Goal: Find specific page/section: Find specific page/section

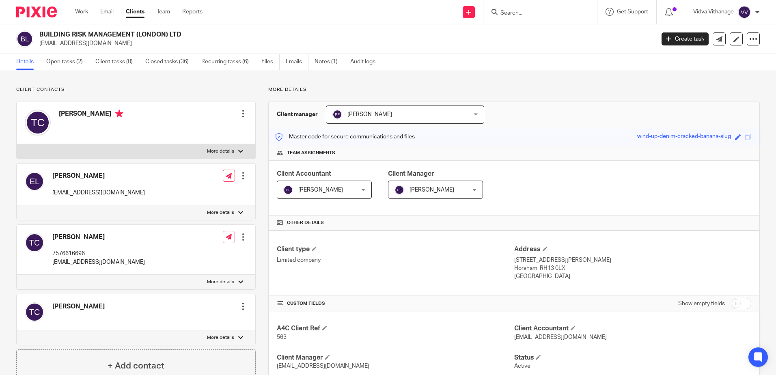
click at [535, 13] on input "Search" at bounding box center [535, 13] width 73 height 7
click at [526, 12] on input "Search" at bounding box center [535, 13] width 73 height 7
click at [514, 13] on input "Search" at bounding box center [535, 13] width 73 height 7
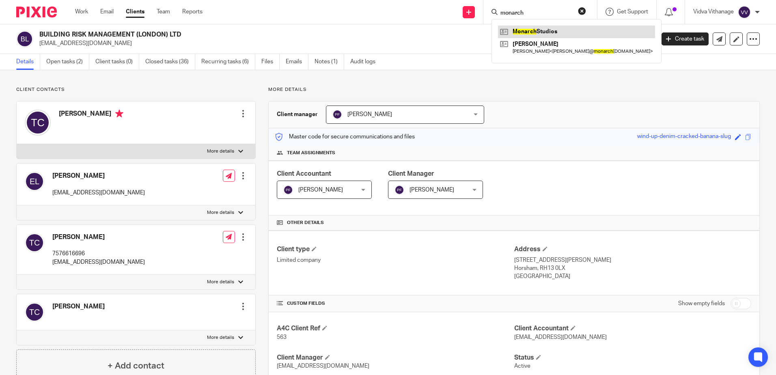
type input "monarch"
click at [529, 28] on link at bounding box center [576, 32] width 157 height 12
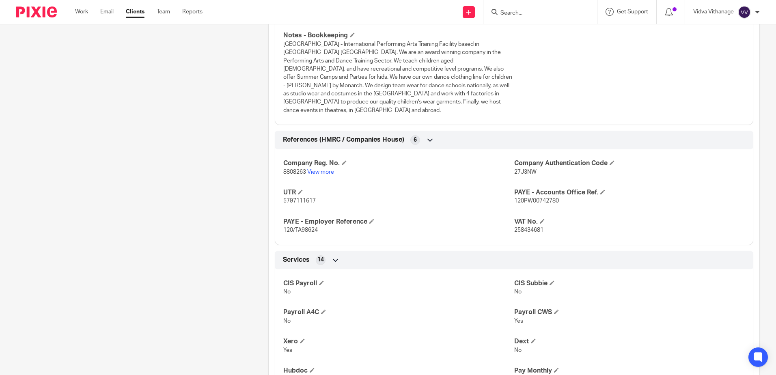
scroll to position [522, 0]
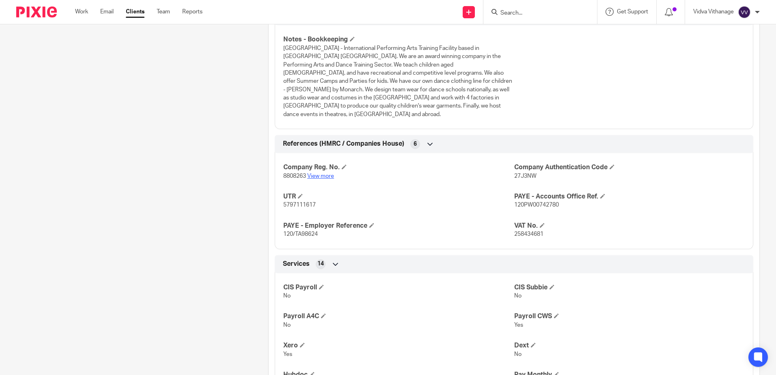
click at [316, 173] on link "View more" at bounding box center [320, 176] width 27 height 6
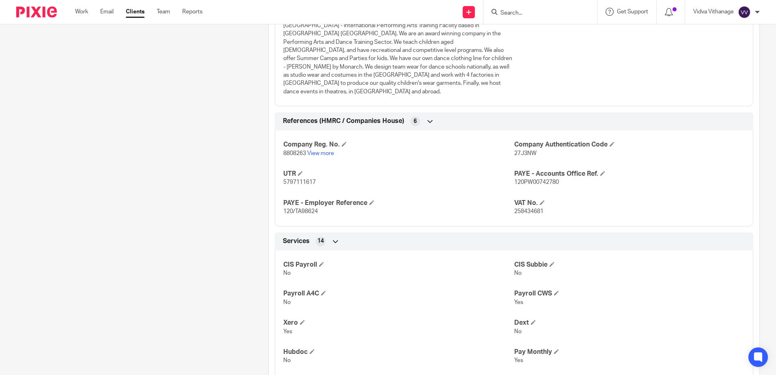
scroll to position [545, 0]
click at [320, 150] on link "View more" at bounding box center [320, 153] width 27 height 6
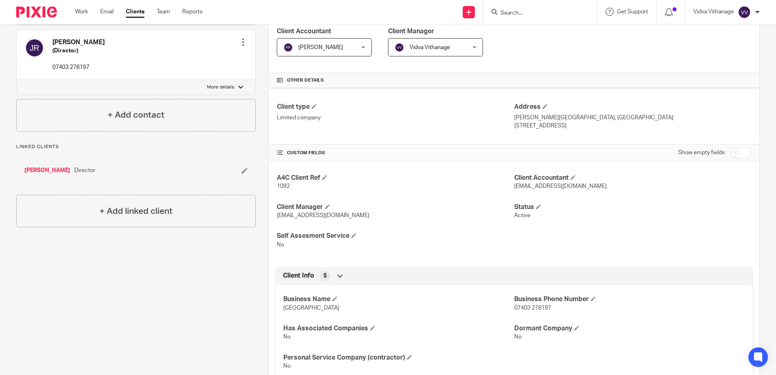
scroll to position [0, 0]
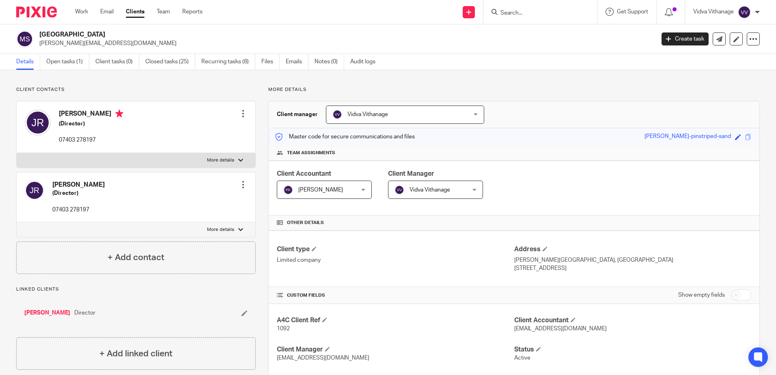
click at [527, 14] on input "Search" at bounding box center [535, 13] width 73 height 7
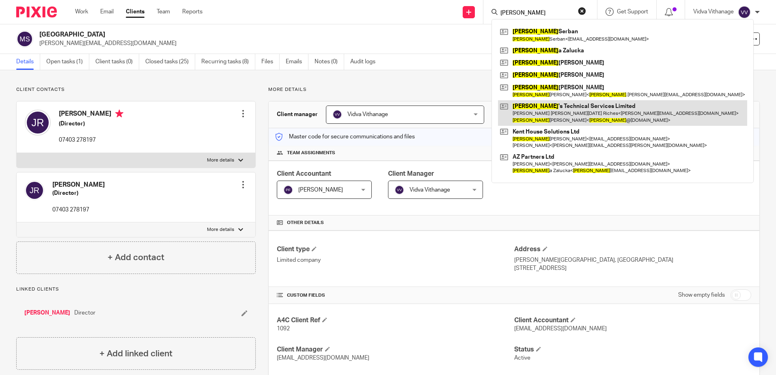
type input "[PERSON_NAME]"
click at [549, 109] on link at bounding box center [622, 112] width 249 height 25
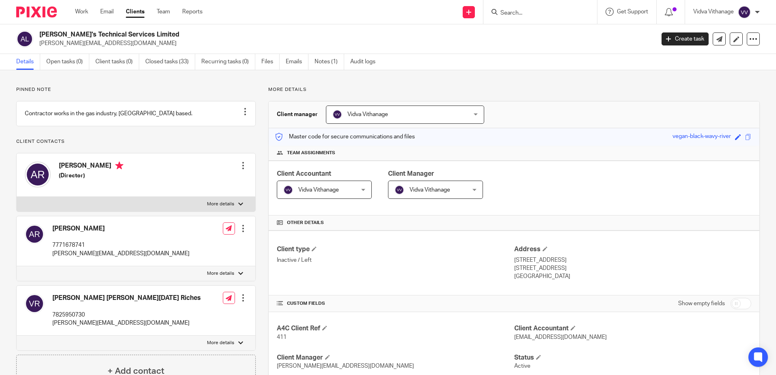
scroll to position [412, 0]
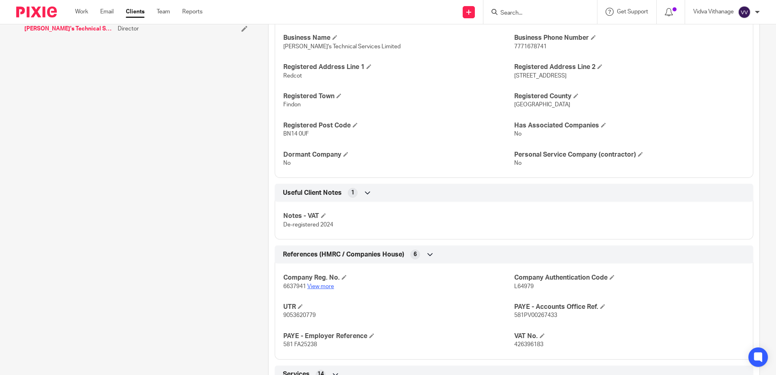
click at [325, 288] on link "View more" at bounding box center [320, 287] width 27 height 6
